Goal: Information Seeking & Learning: Learn about a topic

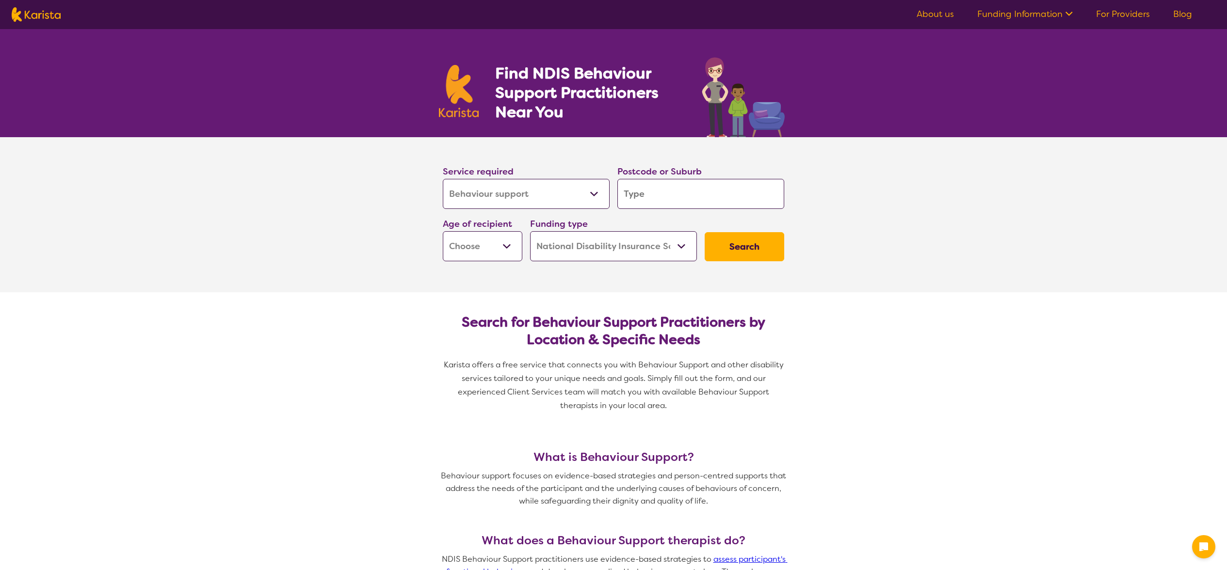
select select "Behaviour support"
select select "NDIS"
select select "Behaviour support"
select select "NDIS"
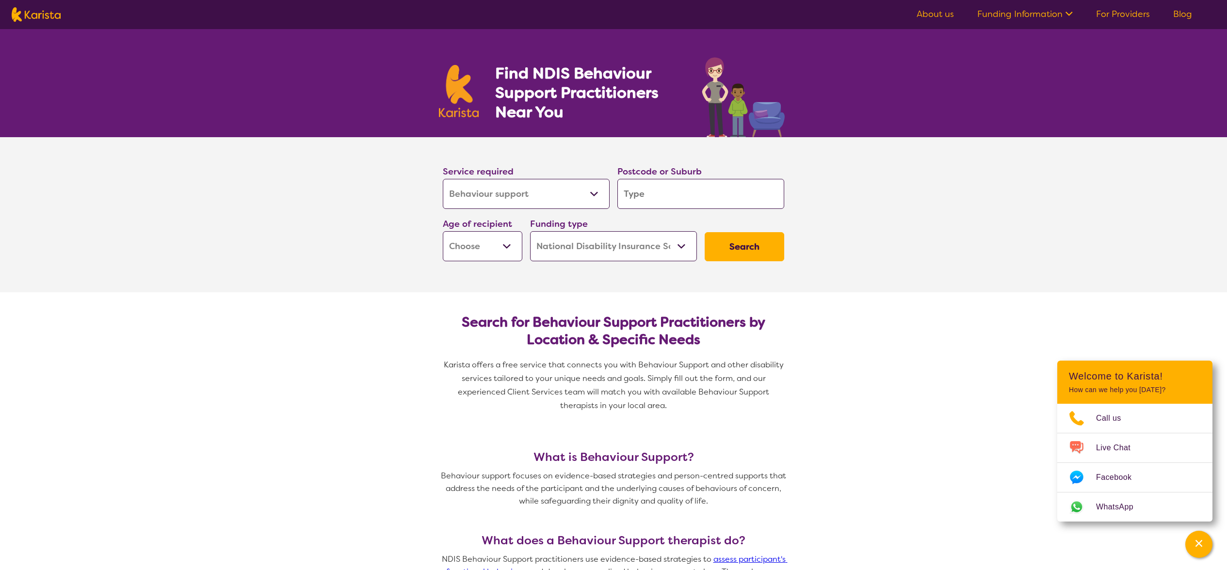
click at [706, 184] on input "search" at bounding box center [700, 194] width 167 height 30
type input "2"
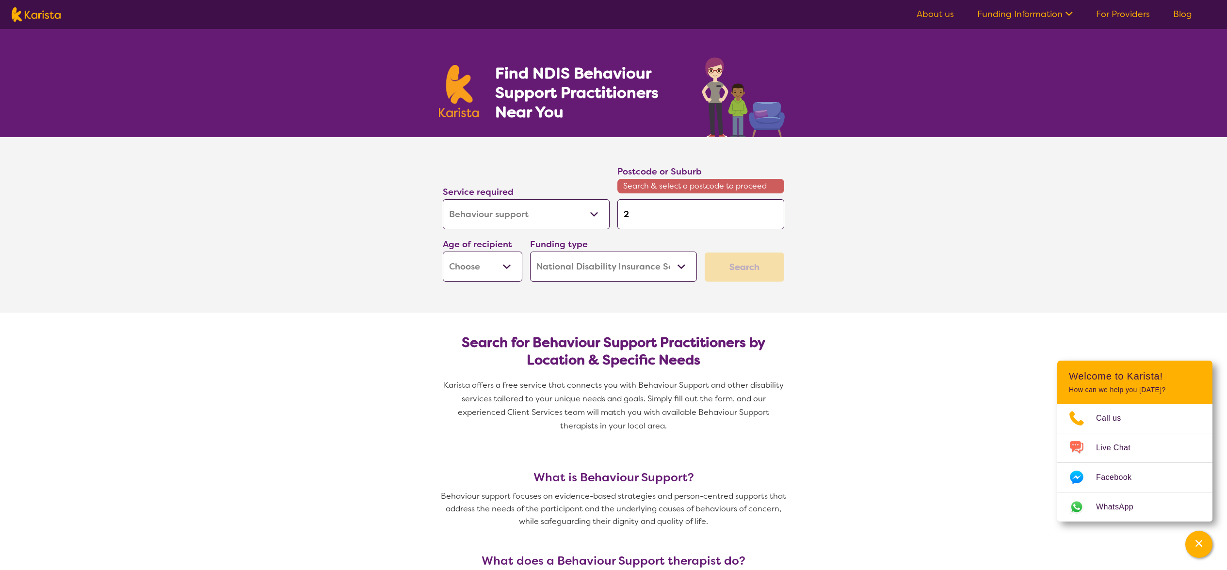
type input "20"
type input "207"
type input "2076"
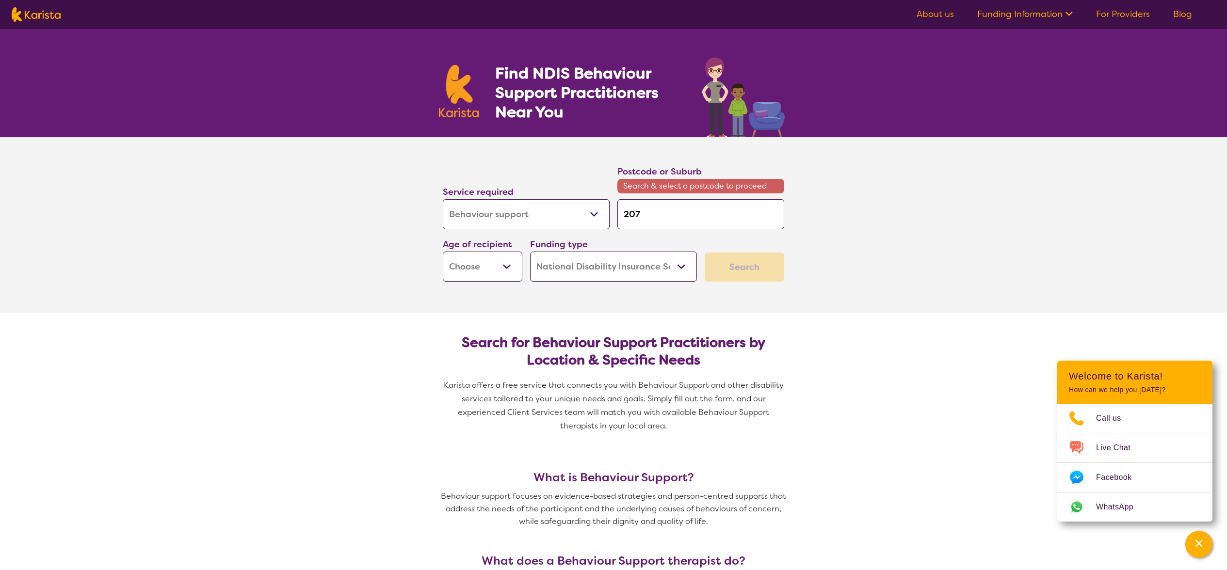
type input "2076"
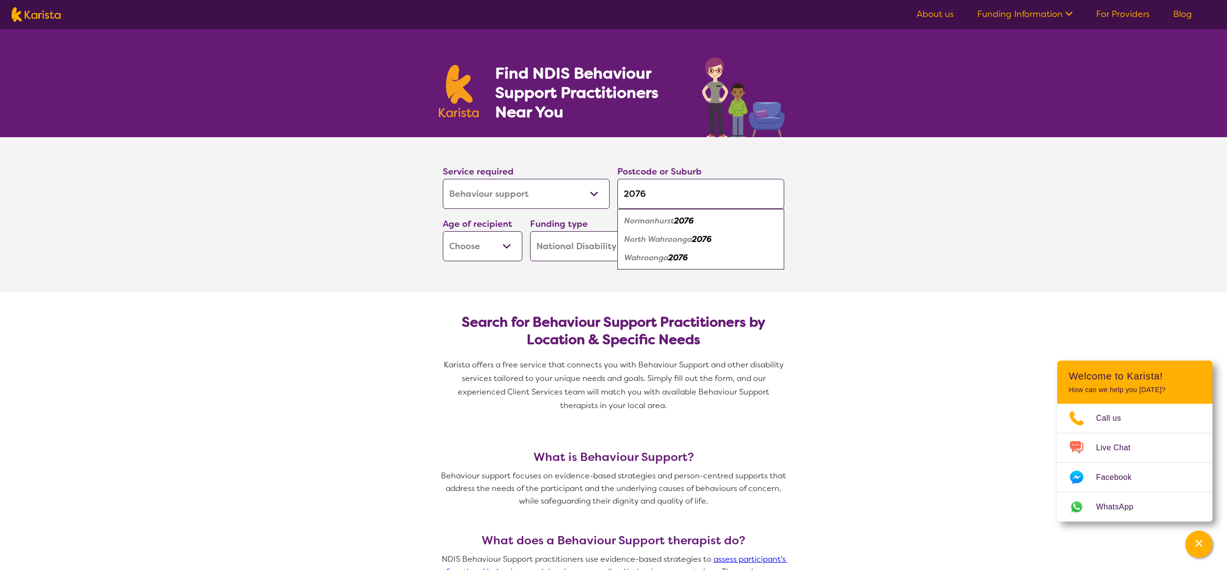
type input "2076"
click at [663, 259] on em "Wahroonga" at bounding box center [646, 258] width 44 height 10
click at [497, 243] on select "Early Childhood - 0 to 9 Child - 10 to 11 Adolescent - 12 to 17 Adult - 18 to 6…" at bounding box center [483, 246] width 80 height 30
select select "EC"
click at [443, 231] on select "Early Childhood - 0 to 9 Child - 10 to 11 Adolescent - 12 to 17 Adult - 18 to 6…" at bounding box center [483, 246] width 80 height 30
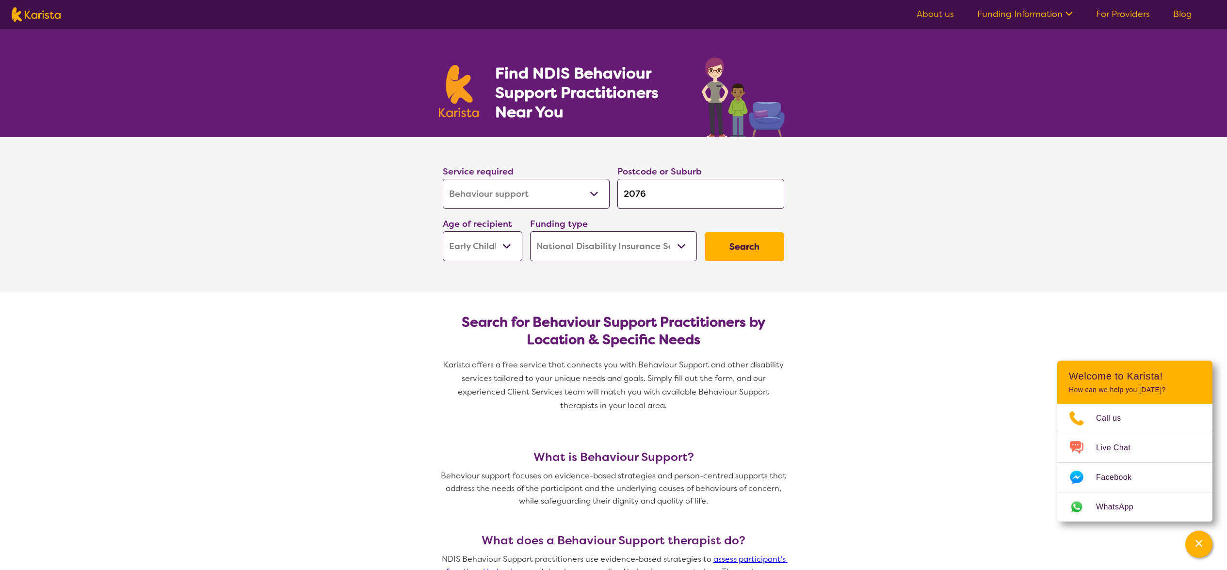
select select "EC"
click at [492, 247] on select "Early Childhood - 0 to 9 Child - 10 to 11 Adolescent - 12 to 17 Adult - 18 to 6…" at bounding box center [483, 246] width 80 height 30
click at [650, 245] on select "Home Care Package (HCP) National Disability Insurance Scheme (NDIS) I don't know" at bounding box center [613, 246] width 167 height 30
select select "i-don-t-know"
click at [530, 231] on select "Home Care Package (HCP) National Disability Insurance Scheme (NDIS) I don't know" at bounding box center [613, 246] width 167 height 30
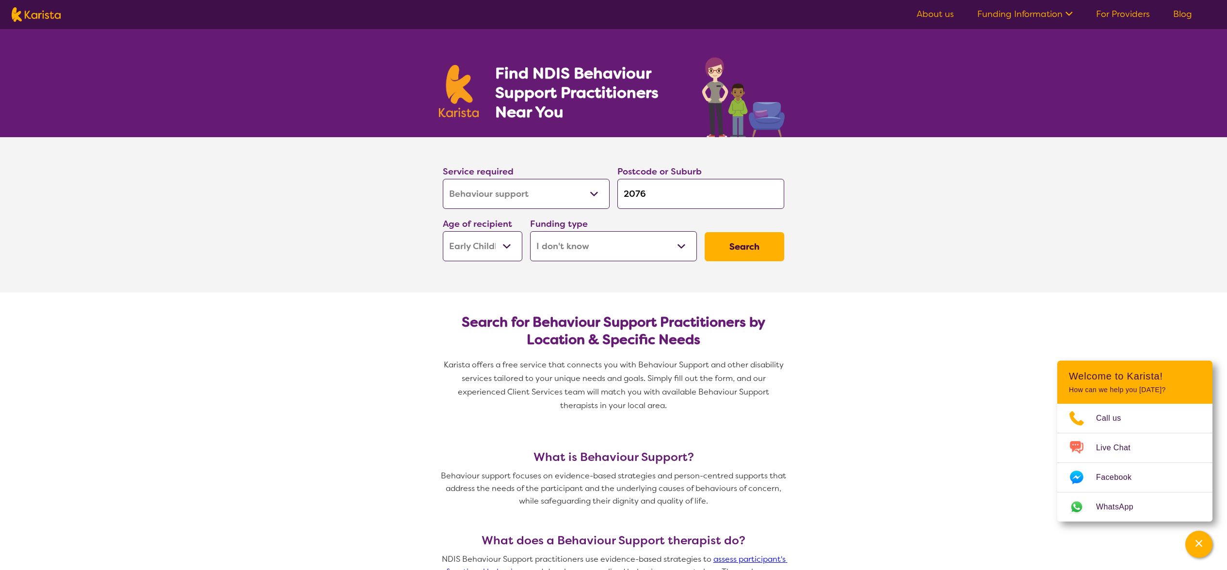
select select "i-don-t-know"
click at [741, 250] on button "Search" at bounding box center [745, 246] width 80 height 29
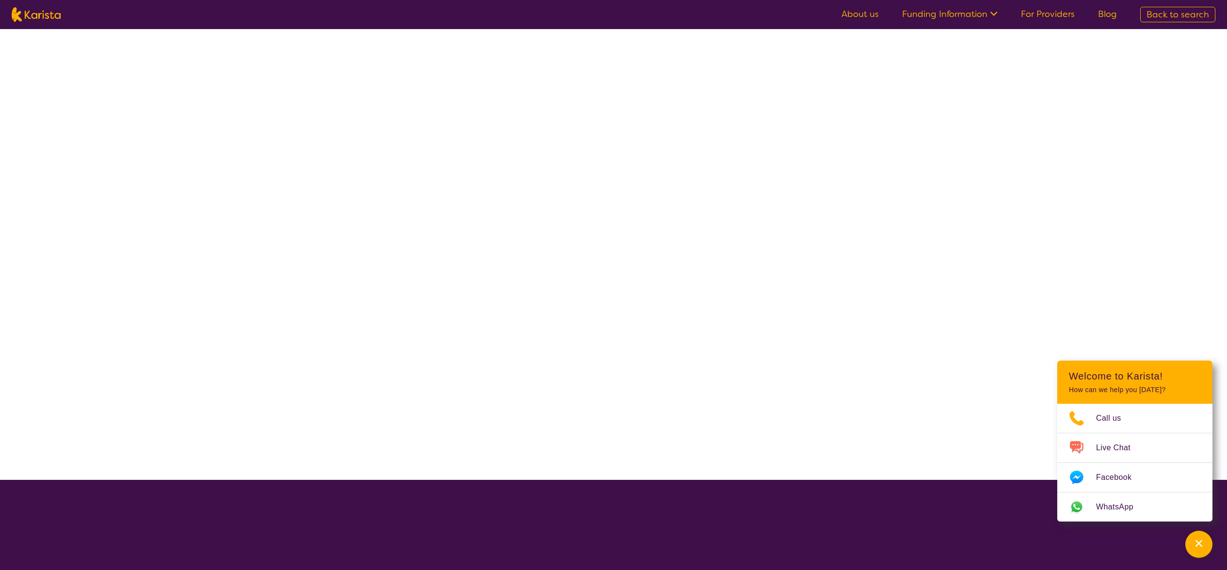
select select "Behaviour support"
select select "EC"
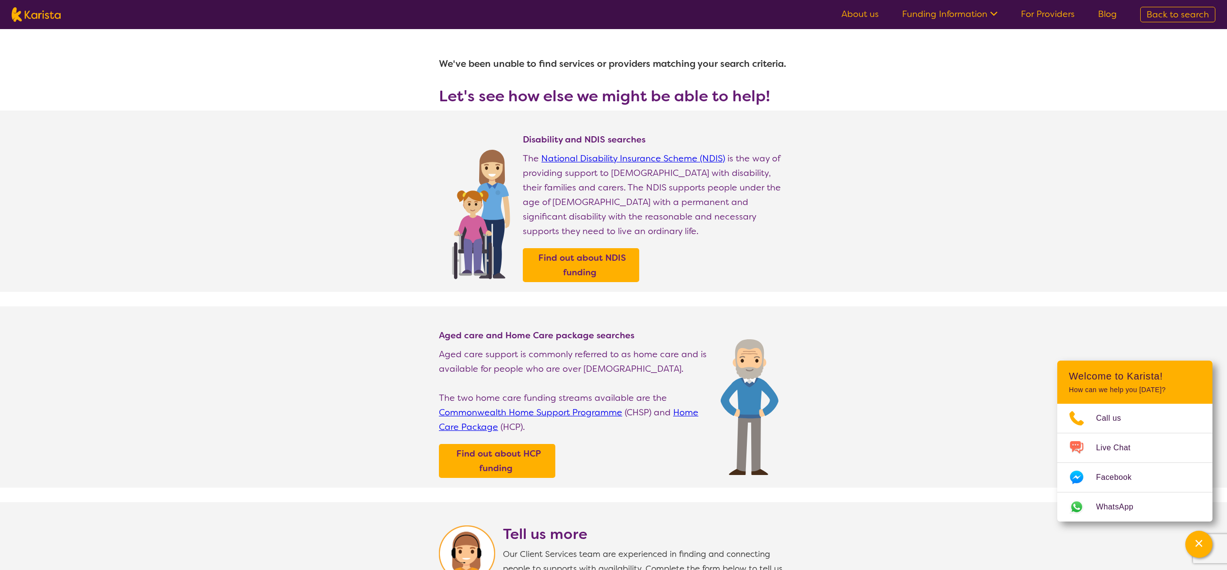
select select "Behaviour support"
select select "EC"
select select "NDIS"
select select "Behaviour support"
select select "EC"
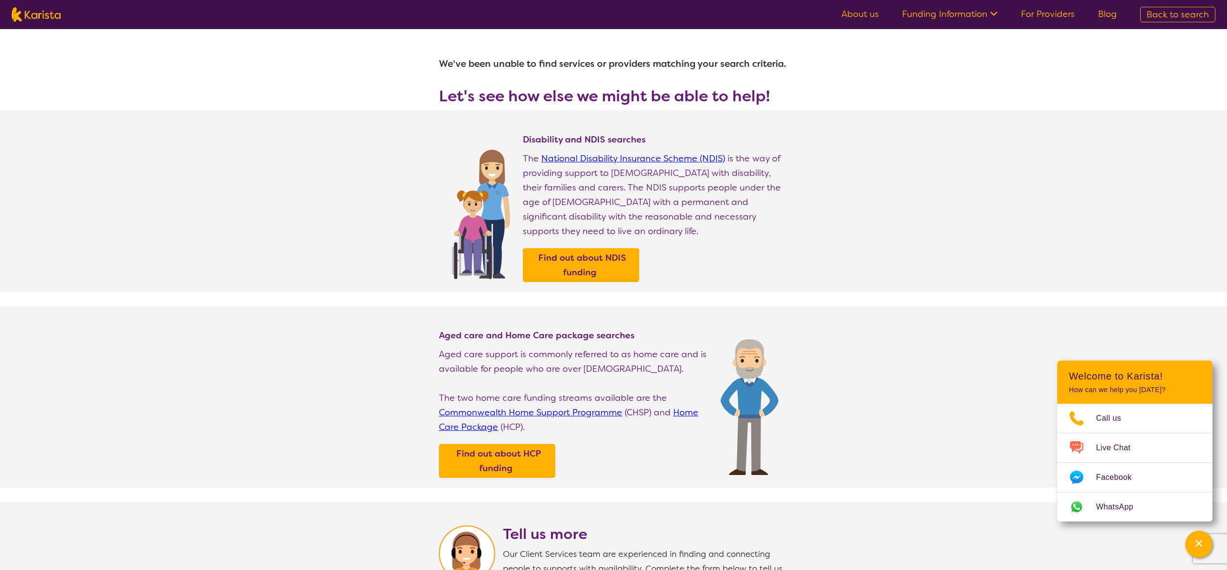
select select "NDIS"
